Goal: Task Accomplishment & Management: Manage account settings

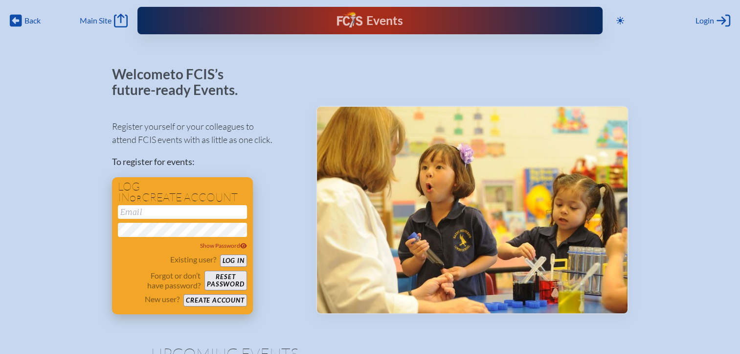
type input "[EMAIL_ADDRESS][DOMAIN_NAME]"
click at [233, 301] on button "Create account" at bounding box center [214, 300] width 63 height 12
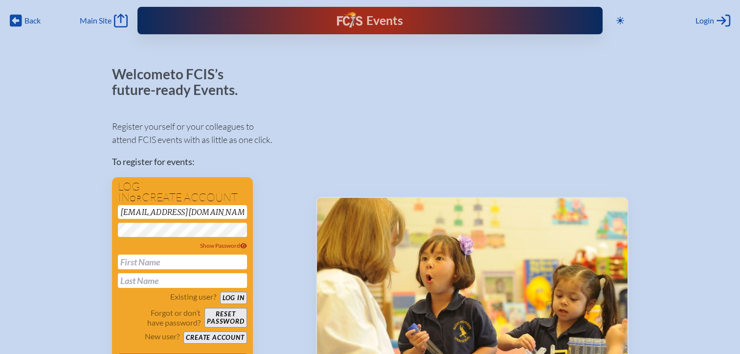
drag, startPoint x: 200, startPoint y: 213, endPoint x: 93, endPoint y: 210, distance: 107.2
paste input "email"
paste input "[EMAIL_ADDRESS][DOMAIN_NAME]"
type input "[EMAIL_ADDRESS][DOMAIN_NAME]"
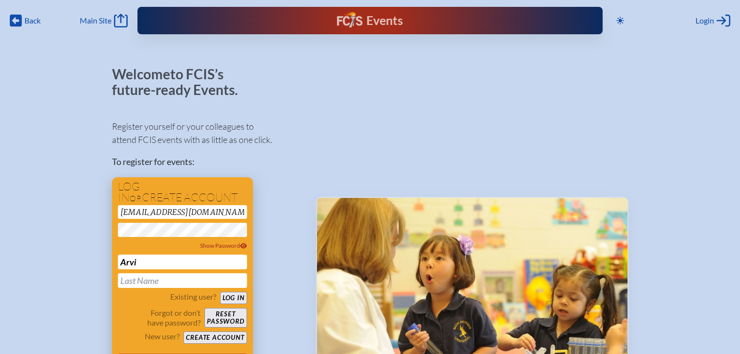
type input "Arvi"
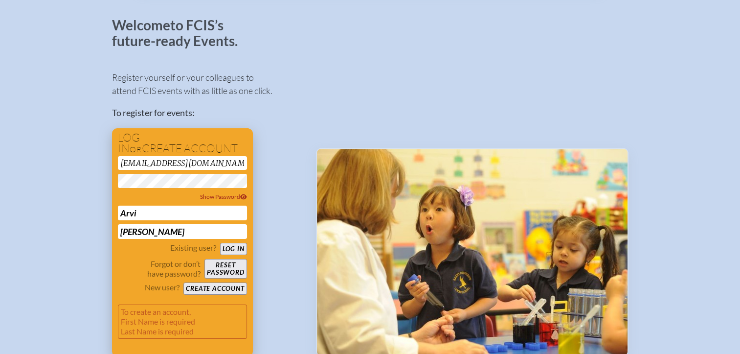
type input "[PERSON_NAME]"
click at [220, 285] on button "Create account" at bounding box center [214, 288] width 63 height 12
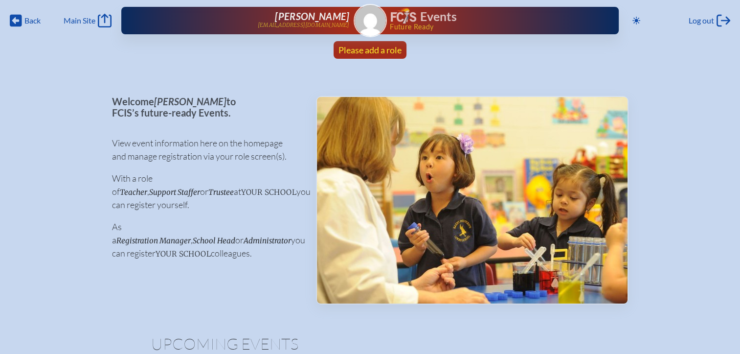
click at [374, 48] on span "Please add a role" at bounding box center [370, 50] width 63 height 11
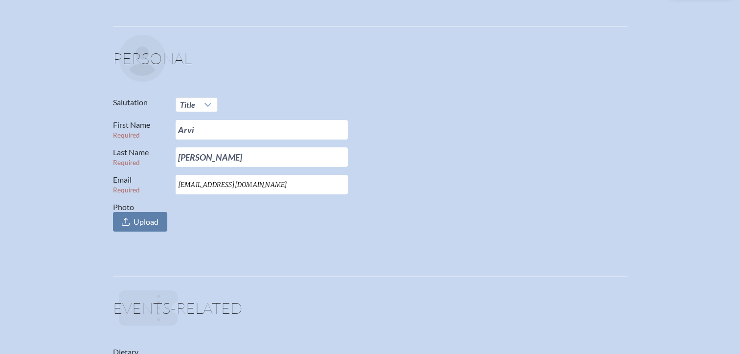
scroll to position [147, 0]
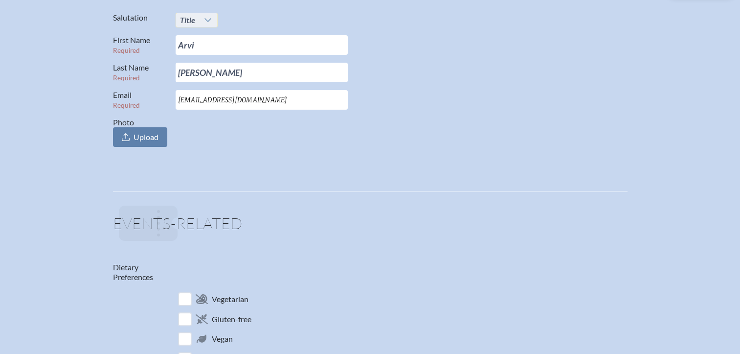
click at [207, 23] on icon at bounding box center [208, 20] width 8 height 8
click at [196, 68] on li "Dr." at bounding box center [196, 66] width 42 height 14
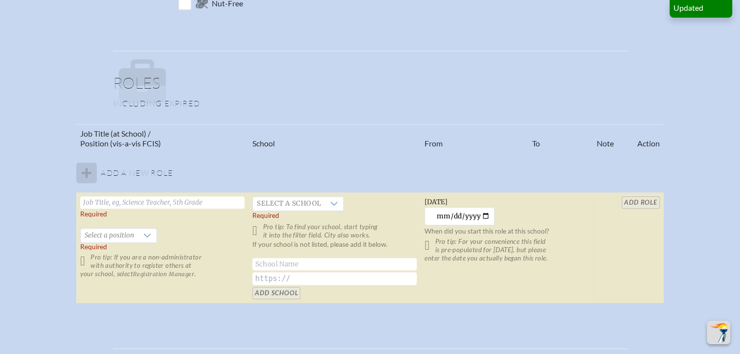
scroll to position [538, 0]
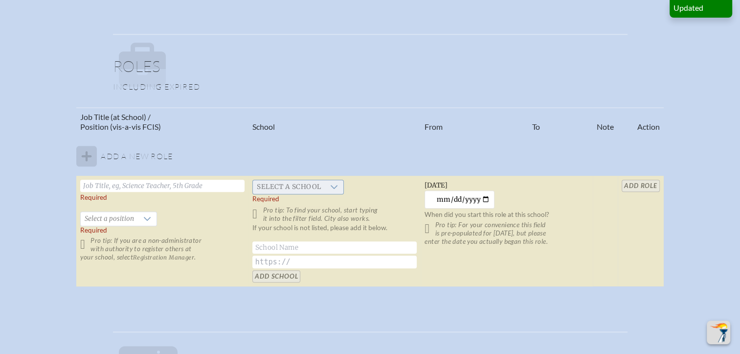
click at [312, 187] on span "Select a school" at bounding box center [289, 187] width 72 height 14
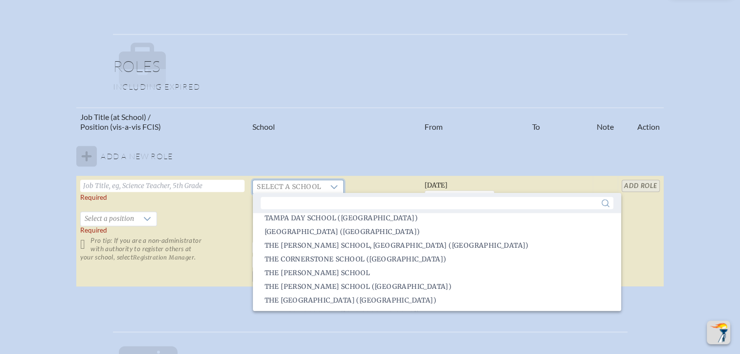
scroll to position [1957, 0]
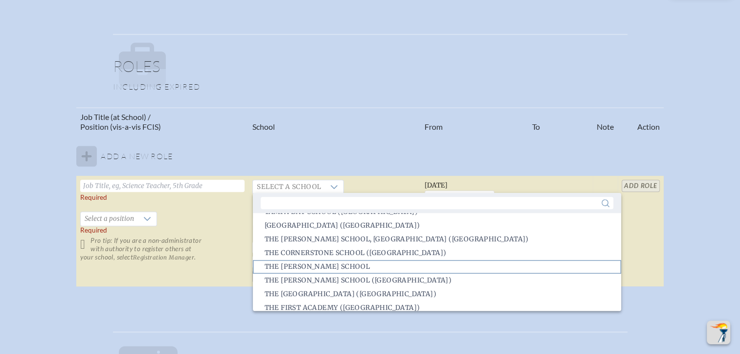
click at [307, 268] on span "The [PERSON_NAME] School" at bounding box center [318, 267] width 106 height 10
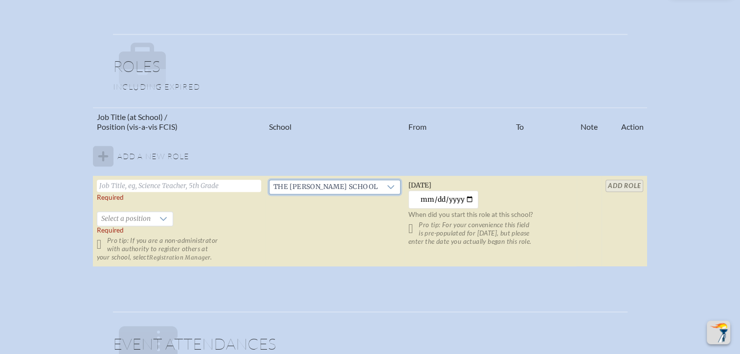
click at [220, 189] on input "text" at bounding box center [179, 186] width 164 height 12
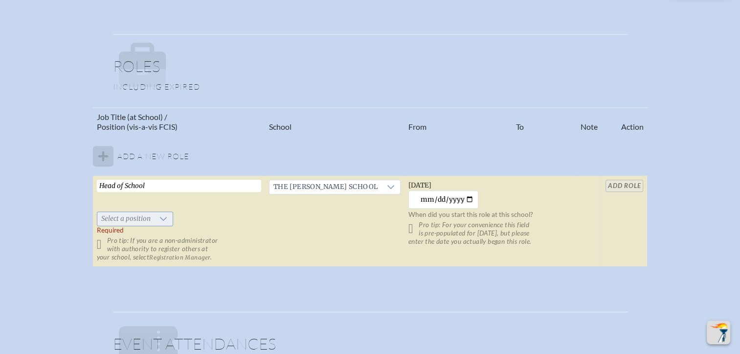
type input "Head of School"
click at [167, 215] on icon at bounding box center [164, 219] width 8 height 8
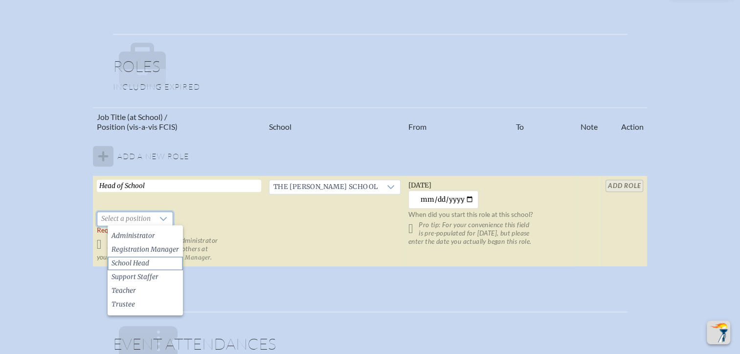
click at [157, 257] on li "School Head" at bounding box center [145, 263] width 75 height 14
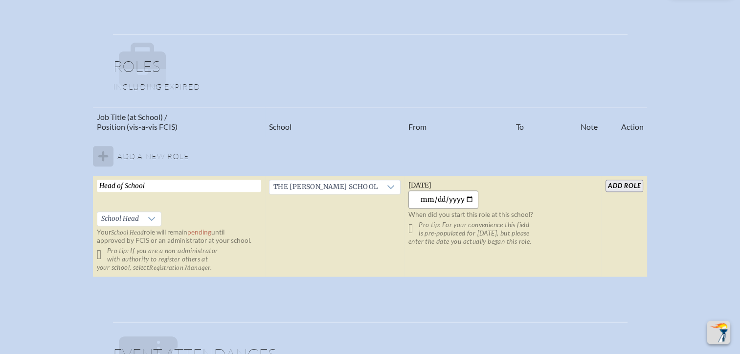
click at [462, 194] on input "[DATE]" at bounding box center [444, 199] width 70 height 18
click at [453, 197] on input "[DATE]" at bounding box center [444, 199] width 70 height 18
type input "2021-09-24"
click at [606, 186] on input "add Role" at bounding box center [625, 186] width 38 height 12
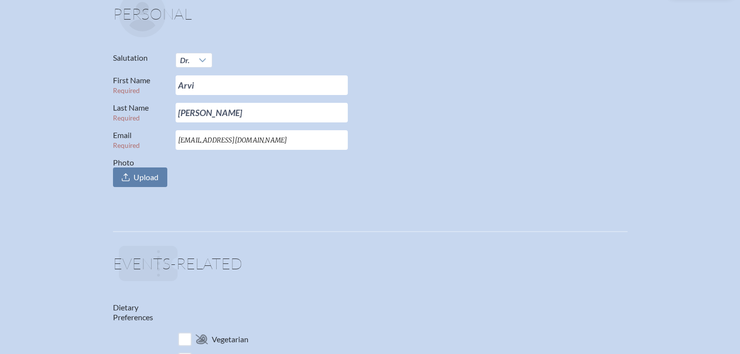
scroll to position [0, 0]
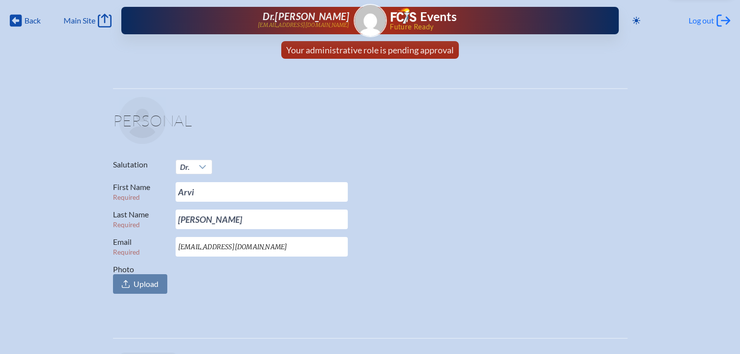
click at [694, 18] on span "Log out" at bounding box center [701, 21] width 25 height 10
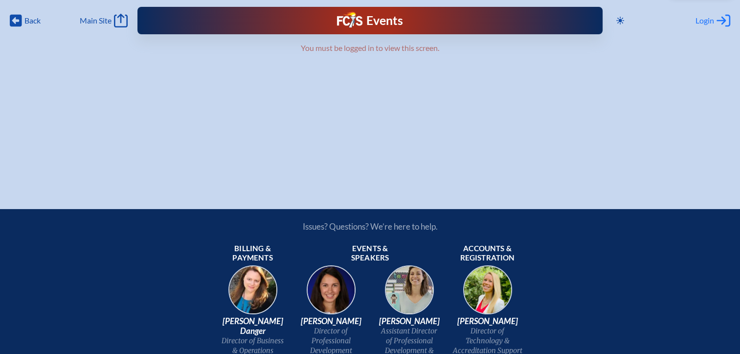
type input "[EMAIL_ADDRESS][DOMAIN_NAME]"
click at [703, 24] on span "Login" at bounding box center [705, 21] width 19 height 10
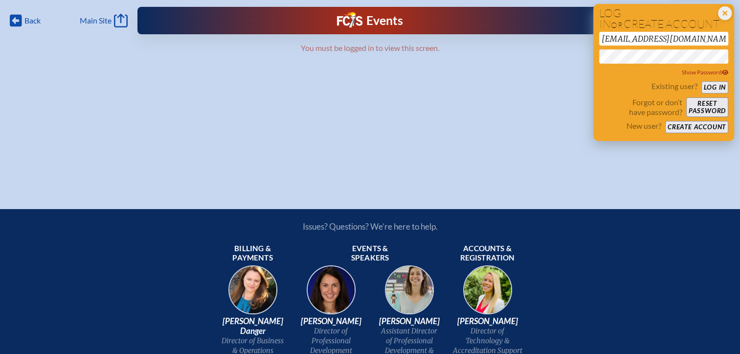
click at [711, 86] on button "Log in" at bounding box center [715, 87] width 27 height 12
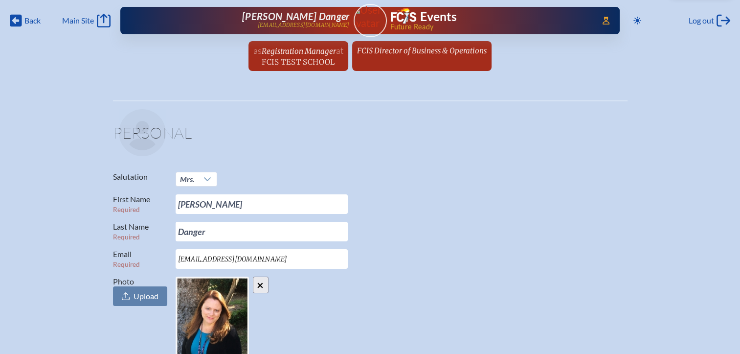
click at [436, 45] on span "FCIS Director of Business & Operations" at bounding box center [422, 50] width 130 height 11
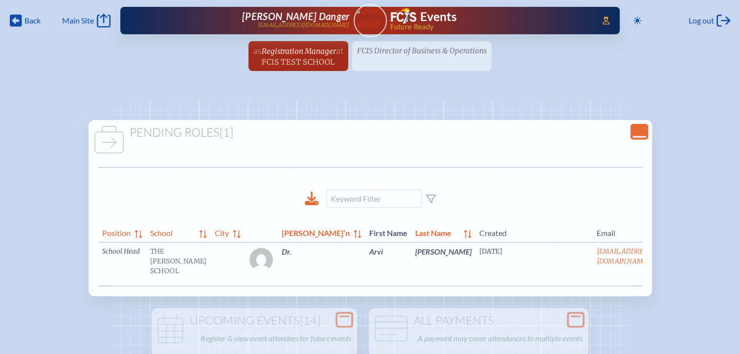
scroll to position [0, 12]
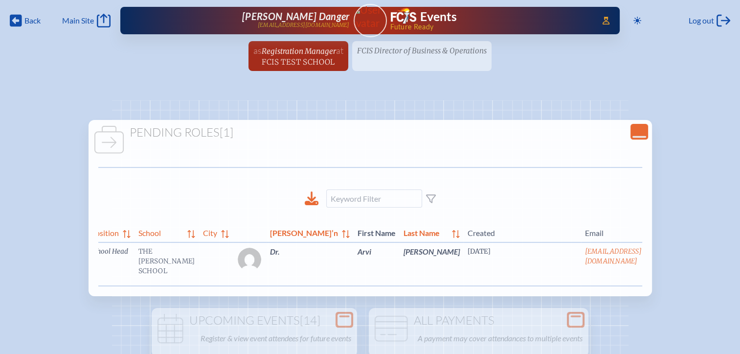
click at [650, 276] on link "edit Person’s Details" at bounding box center [666, 266] width 33 height 31
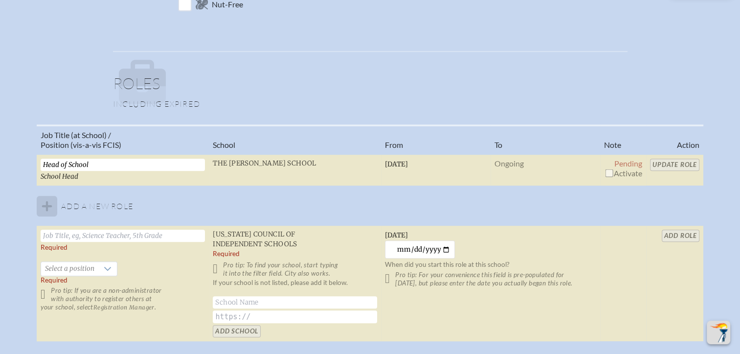
scroll to position [636, 0]
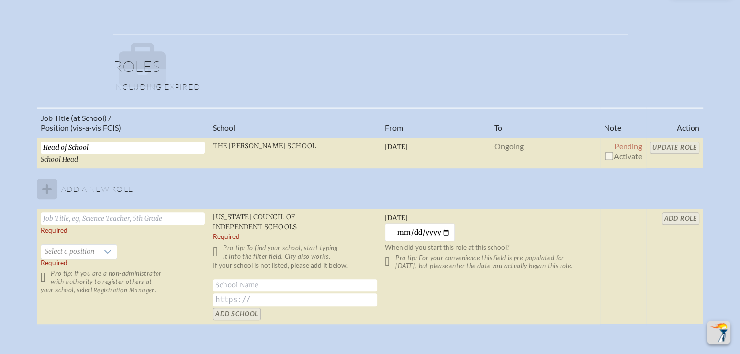
click at [607, 152] on input "checkbox" at bounding box center [609, 156] width 8 height 8
checkbox input "true"
click at [667, 150] on input "Update Role" at bounding box center [674, 147] width 49 height 12
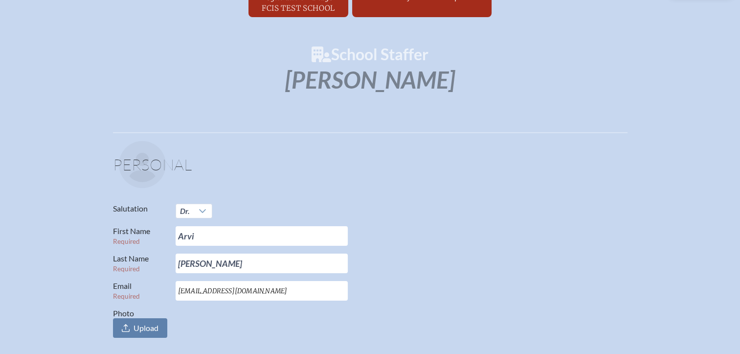
scroll to position [0, 0]
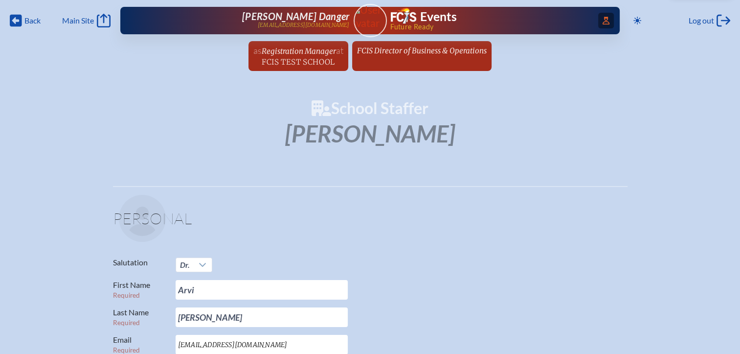
click at [603, 21] on icon "Access Users..." at bounding box center [606, 21] width 7 height 8
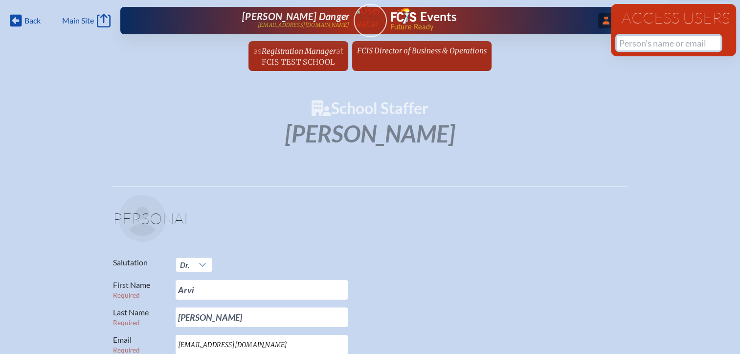
click at [635, 44] on input "text" at bounding box center [669, 43] width 104 height 15
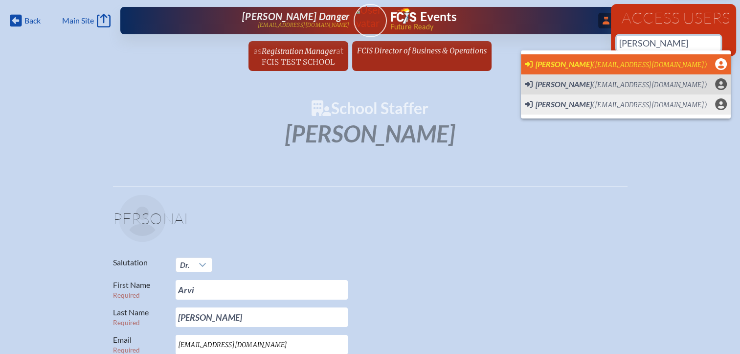
scroll to position [0, 7]
click at [563, 62] on span "[PERSON_NAME]" at bounding box center [564, 63] width 56 height 9
type input "[EMAIL_ADDRESS][DOMAIN_NAME]"
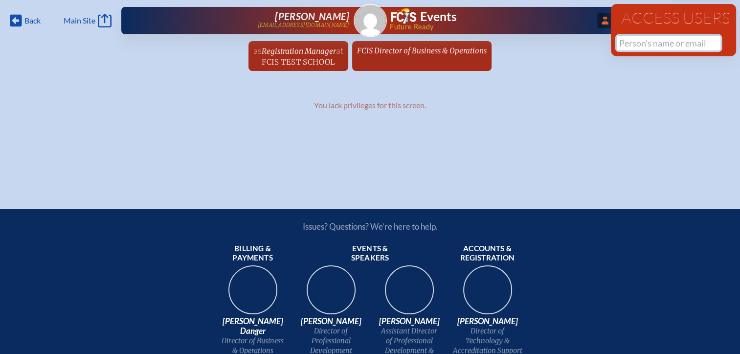
scroll to position [0, 0]
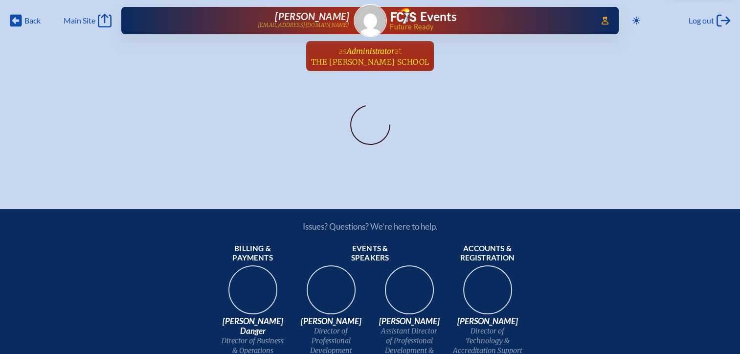
click at [394, 65] on span "The [PERSON_NAME] School" at bounding box center [370, 61] width 118 height 9
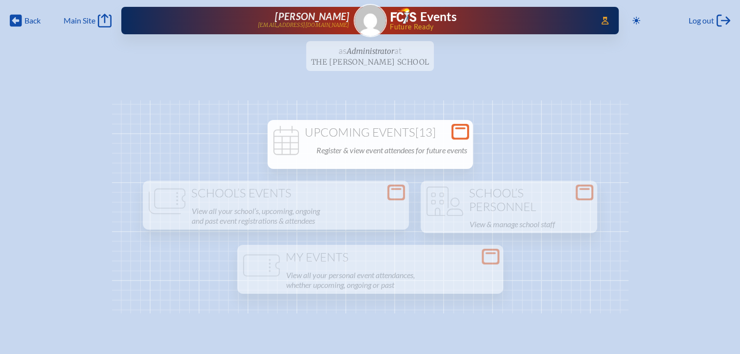
click at [452, 127] on h1 "Upcoming Events [13]" at bounding box center [371, 133] width 198 height 14
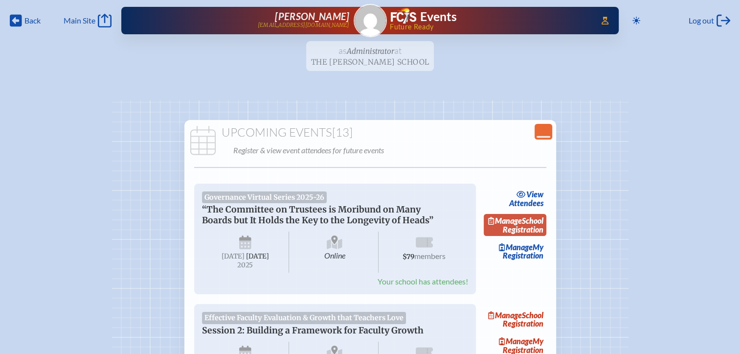
click at [534, 227] on link "Manage School Registration" at bounding box center [515, 225] width 63 height 23
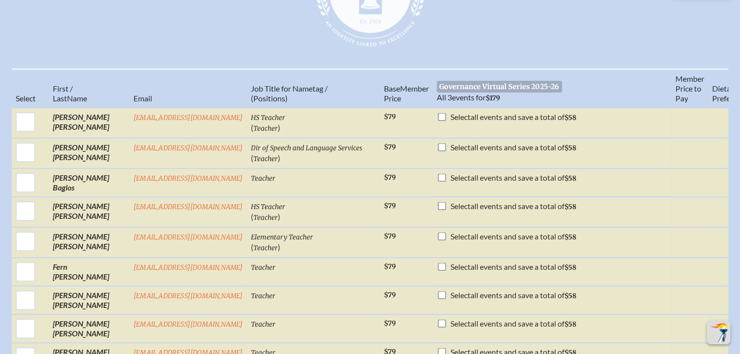
scroll to position [391, 0]
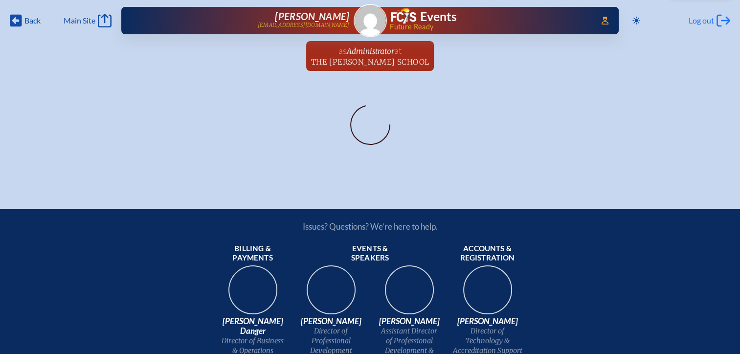
click at [719, 24] on icon "Log out" at bounding box center [724, 21] width 14 height 14
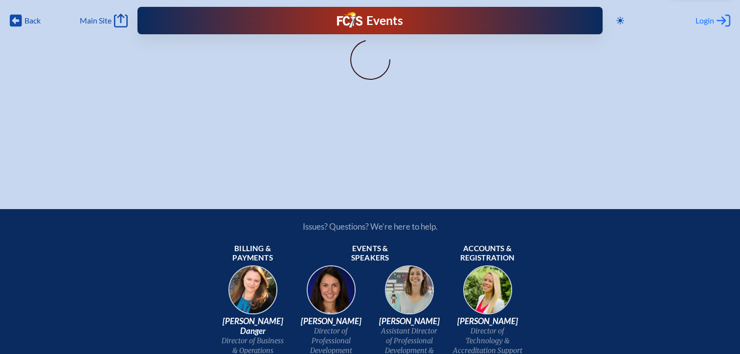
type input "[EMAIL_ADDRESS][DOMAIN_NAME]"
click at [702, 21] on span "Login" at bounding box center [705, 21] width 19 height 10
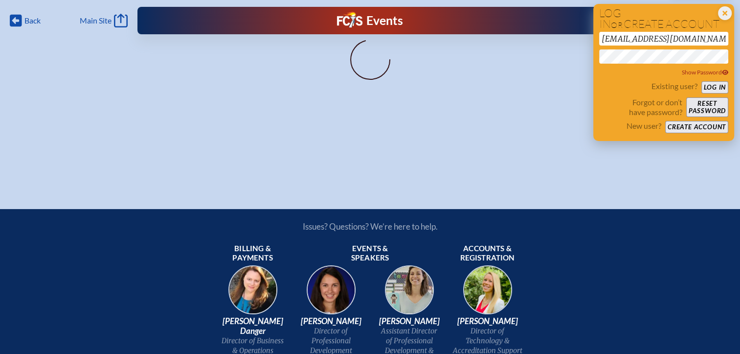
click at [708, 84] on button "Log in" at bounding box center [715, 87] width 27 height 12
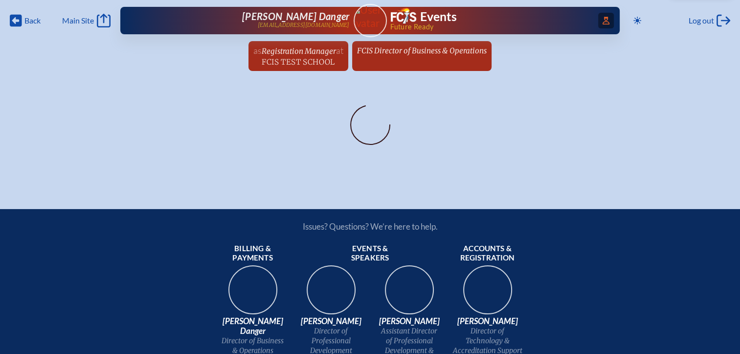
click at [605, 20] on icon "Access Users..." at bounding box center [606, 21] width 7 height 8
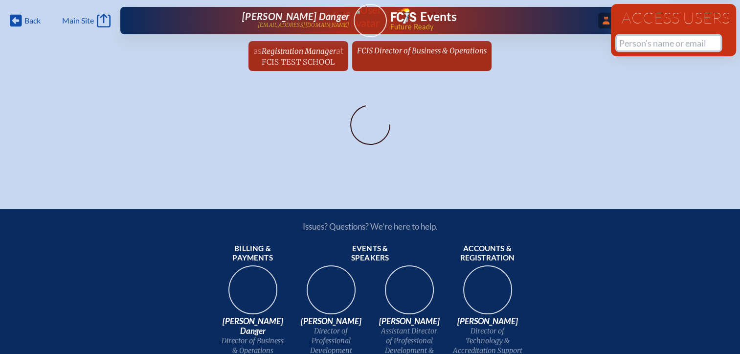
click at [635, 48] on input "text" at bounding box center [669, 43] width 104 height 15
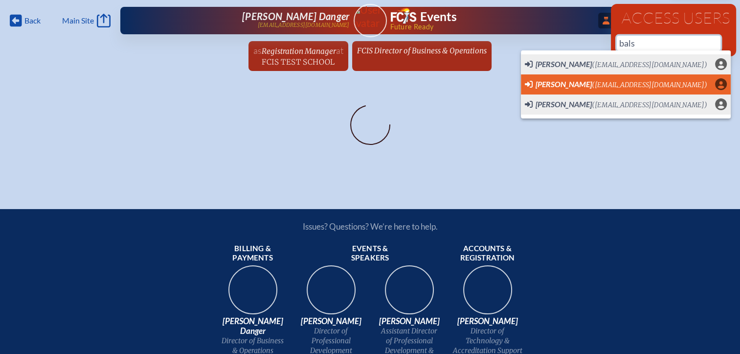
scroll to position [0, 7]
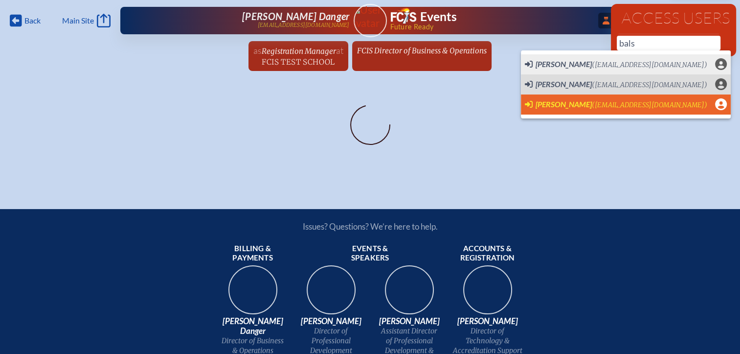
click at [550, 99] on span "[PERSON_NAME]" at bounding box center [564, 103] width 56 height 9
type input "[EMAIL_ADDRESS][DOMAIN_NAME]"
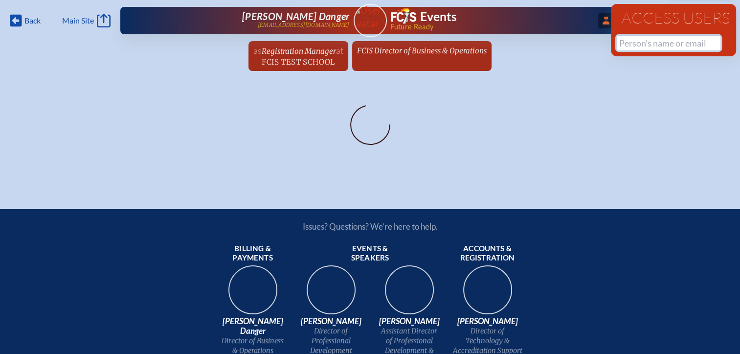
scroll to position [0, 0]
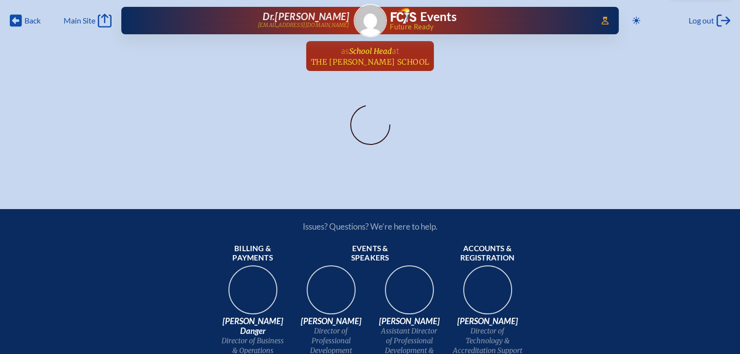
click at [373, 63] on span "The [PERSON_NAME] School" at bounding box center [370, 61] width 118 height 9
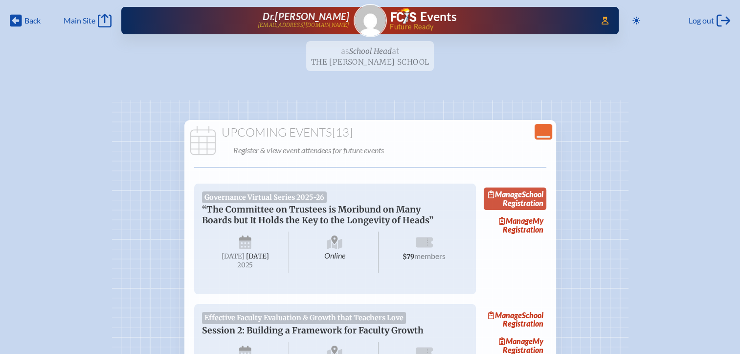
click at [535, 210] on link "Manage School Registration" at bounding box center [515, 198] width 63 height 23
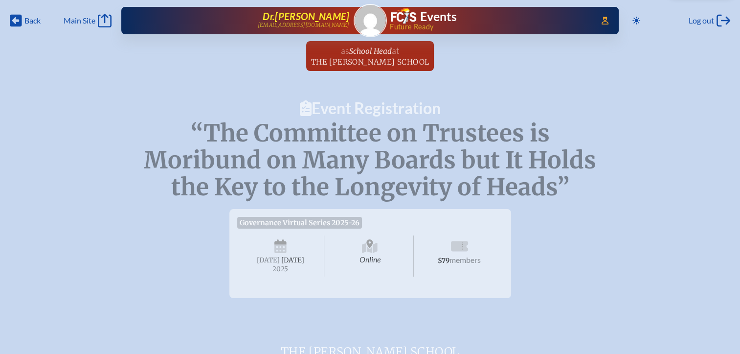
click at [343, 19] on span "[PERSON_NAME]" at bounding box center [306, 16] width 87 height 12
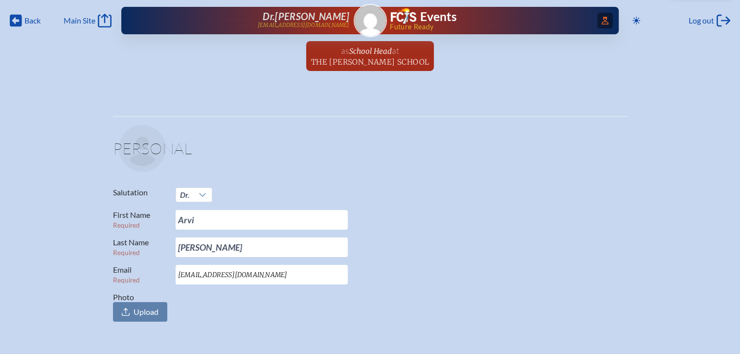
click at [611, 25] on span "Access Users..." at bounding box center [605, 21] width 16 height 16
